Goal: Find specific page/section: Find specific page/section

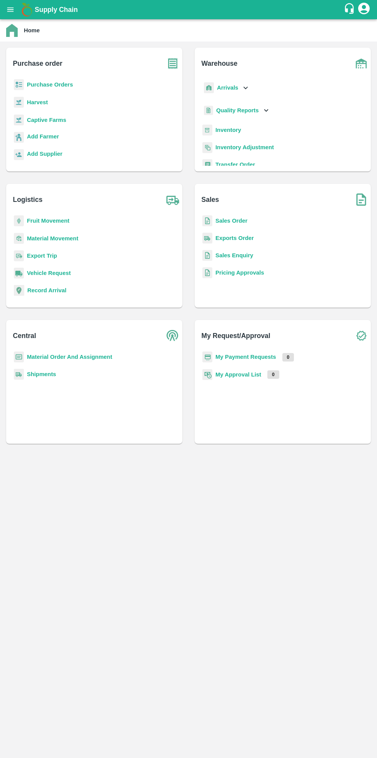
click at [47, 86] on b "Purchase Orders" at bounding box center [50, 84] width 46 height 6
